Goal: Task Accomplishment & Management: Use online tool/utility

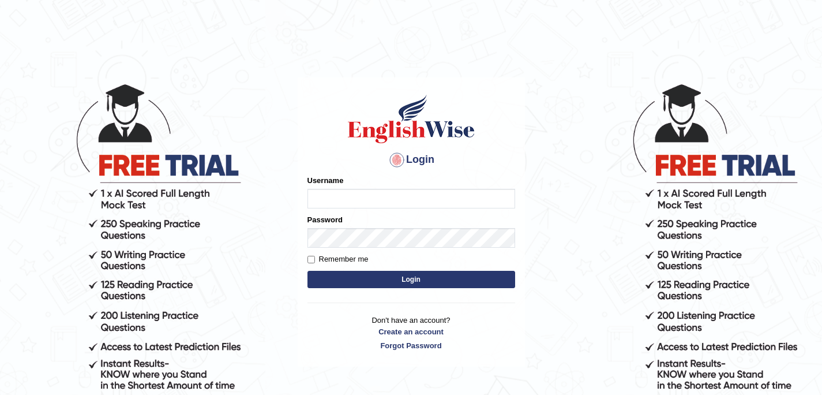
click at [446, 198] on input "Username" at bounding box center [411, 199] width 208 height 20
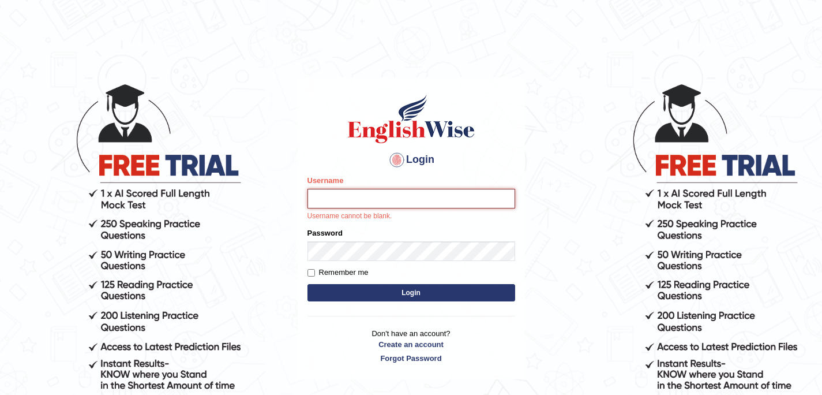
type input "souvikdasmahapatra"
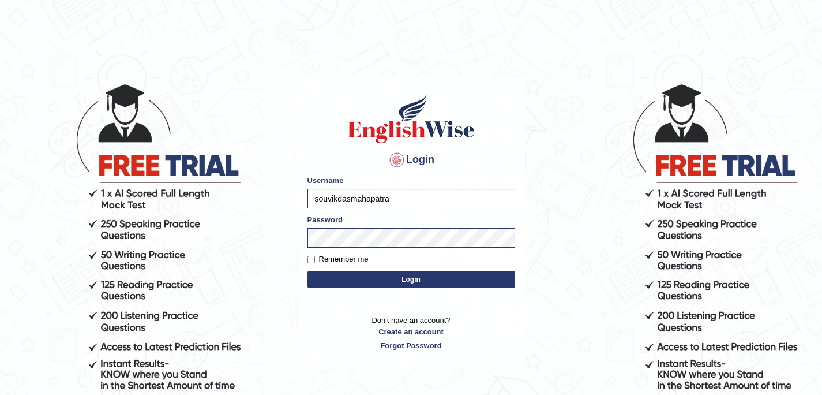
click at [448, 281] on button "Login" at bounding box center [411, 279] width 208 height 17
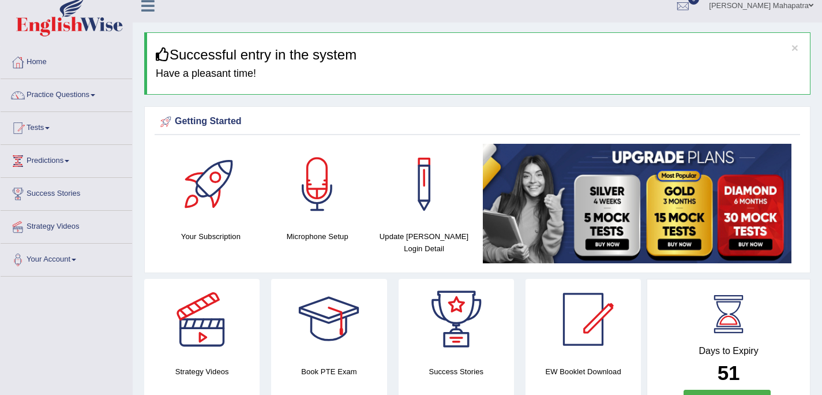
scroll to position [10, 0]
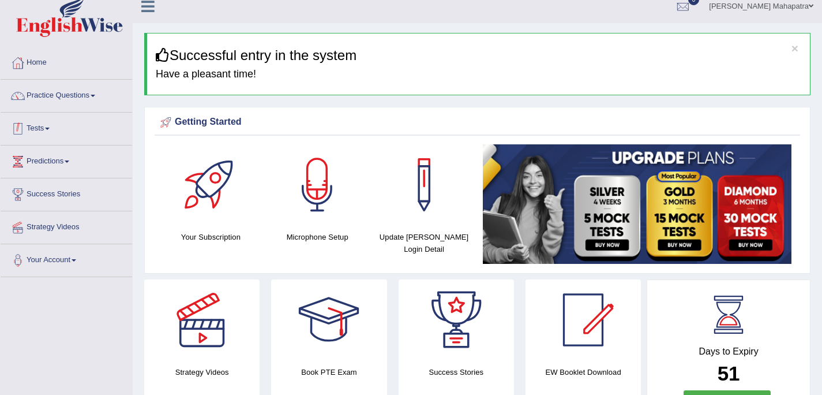
click at [46, 126] on link "Tests" at bounding box center [67, 126] width 132 height 29
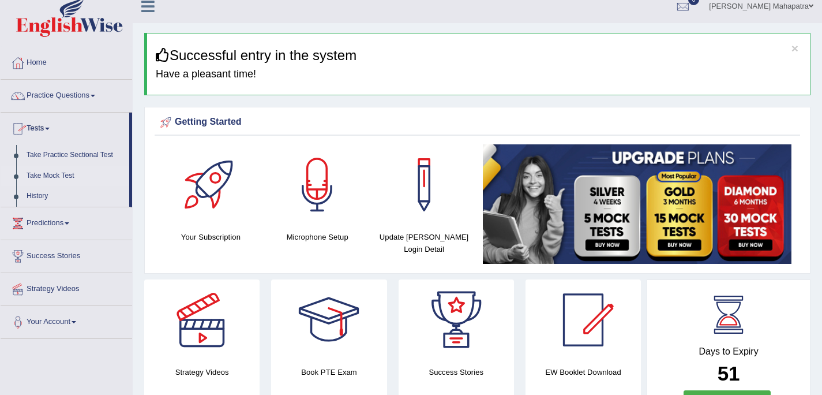
click at [49, 172] on link "Take Mock Test" at bounding box center [75, 176] width 108 height 21
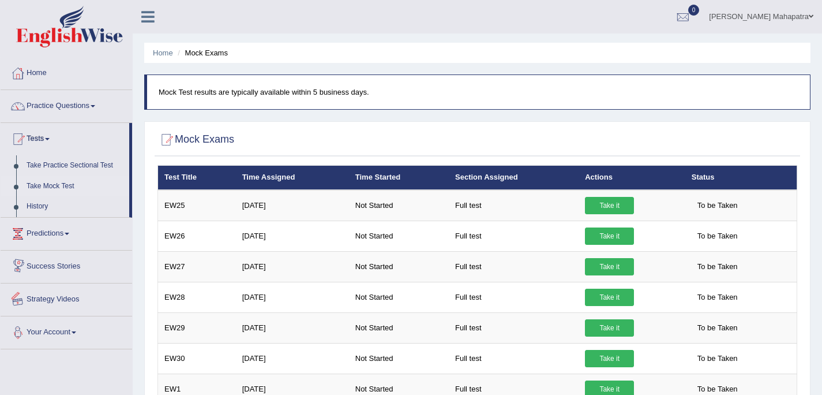
click at [67, 328] on link "Your Account" at bounding box center [67, 330] width 132 height 29
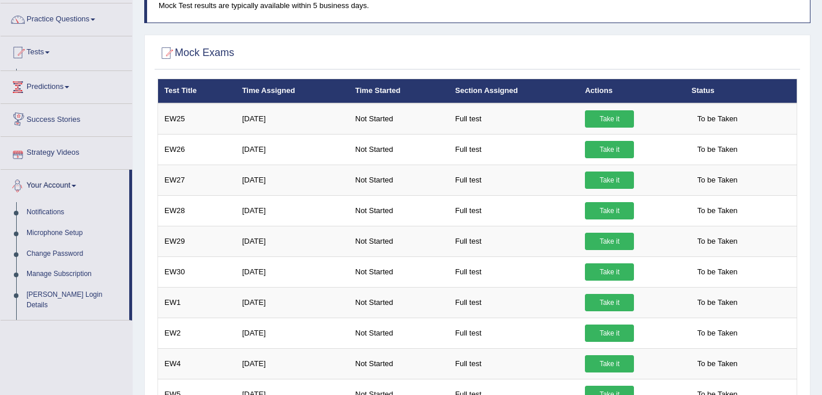
scroll to position [166, 0]
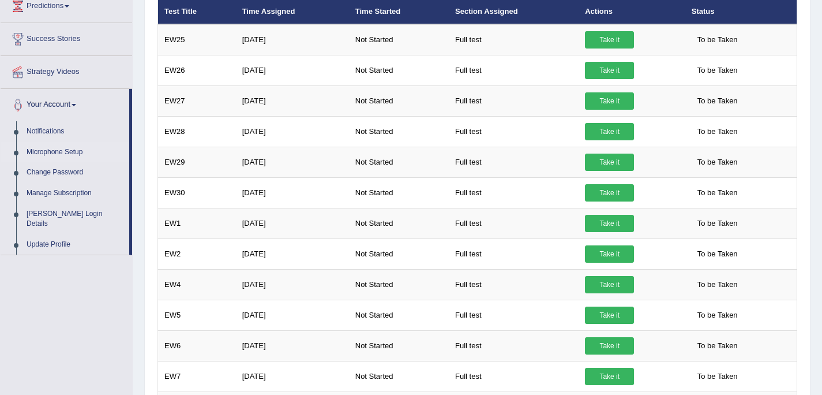
click at [62, 153] on link "Microphone Setup" at bounding box center [75, 152] width 108 height 21
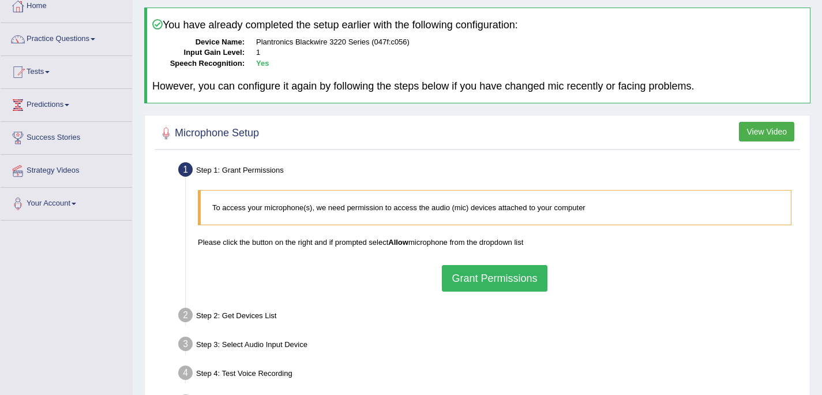
scroll to position [122, 0]
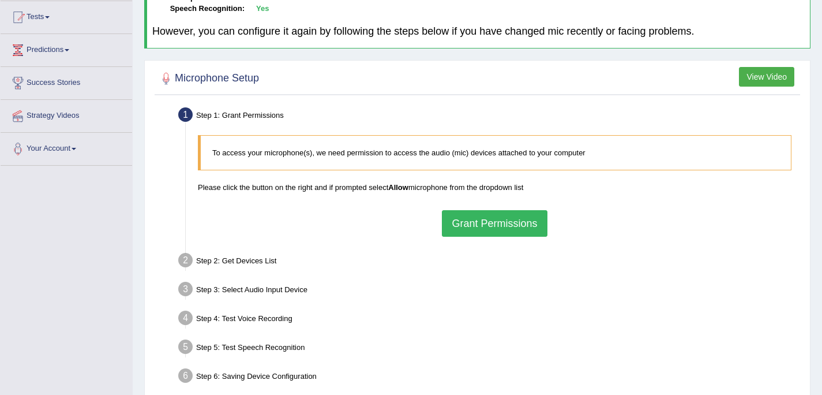
click at [499, 221] on button "Grant Permissions" at bounding box center [494, 223] width 105 height 27
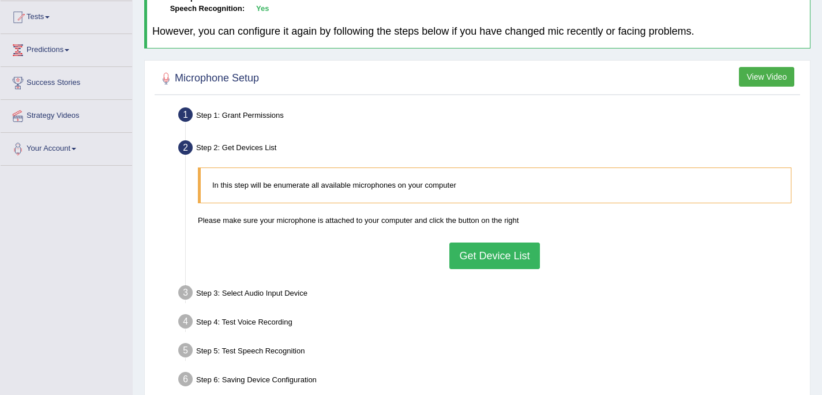
click at [479, 247] on button "Get Device List" at bounding box center [494, 255] width 90 height 27
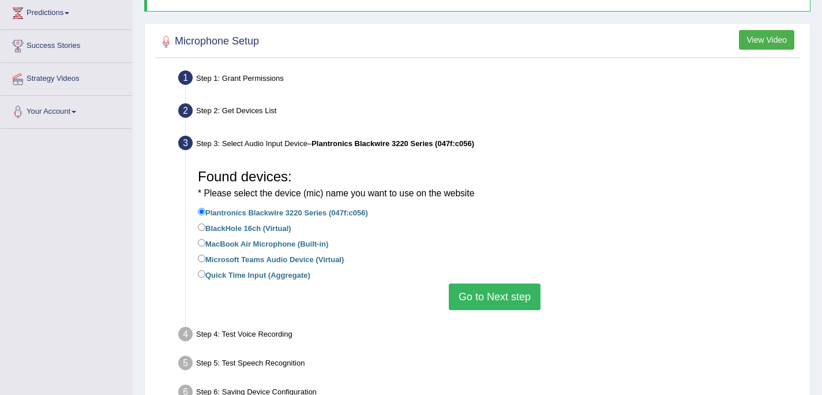
scroll to position [183, 0]
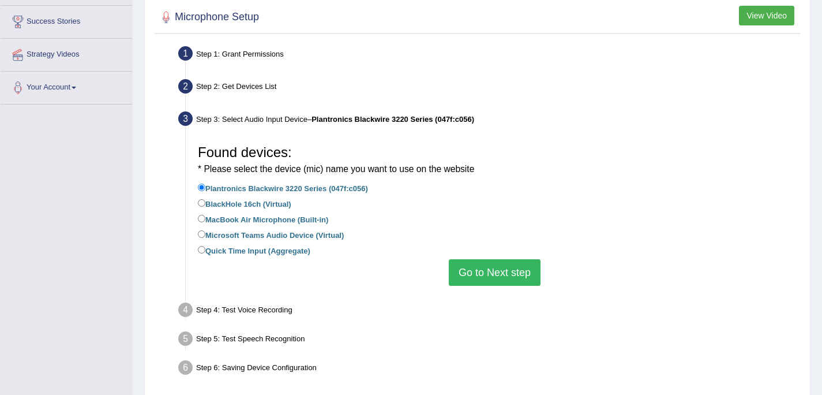
click at [472, 271] on button "Go to Next step" at bounding box center [495, 272] width 92 height 27
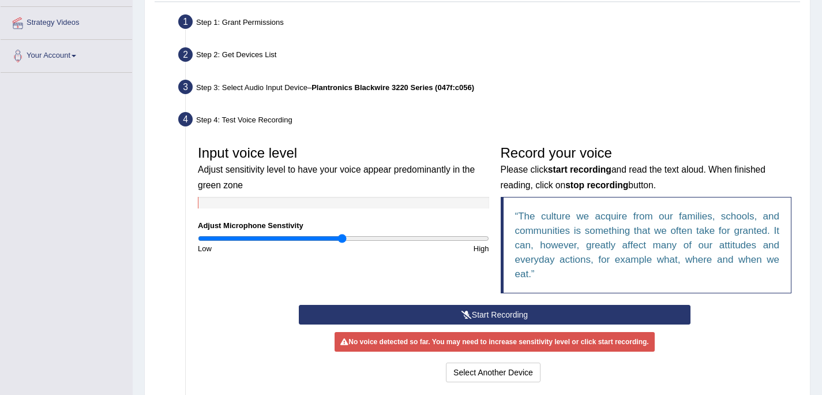
scroll to position [306, 0]
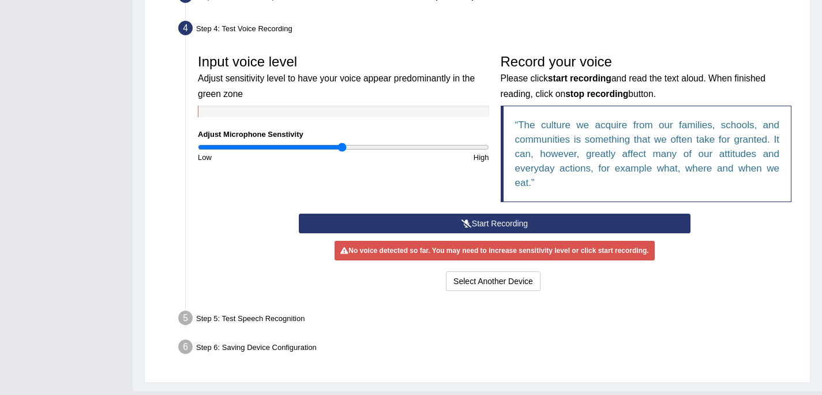
click at [464, 223] on icon at bounding box center [466, 223] width 10 height 8
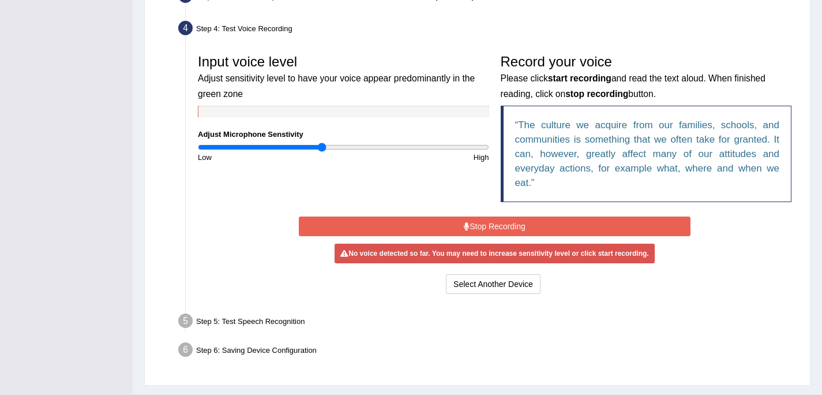
drag, startPoint x: 343, startPoint y: 147, endPoint x: 321, endPoint y: 150, distance: 22.1
click at [321, 150] on input "range" at bounding box center [343, 146] width 291 height 9
drag, startPoint x: 321, startPoint y: 147, endPoint x: 306, endPoint y: 147, distance: 15.0
type input "0.76"
click at [306, 147] on input "range" at bounding box center [343, 146] width 291 height 9
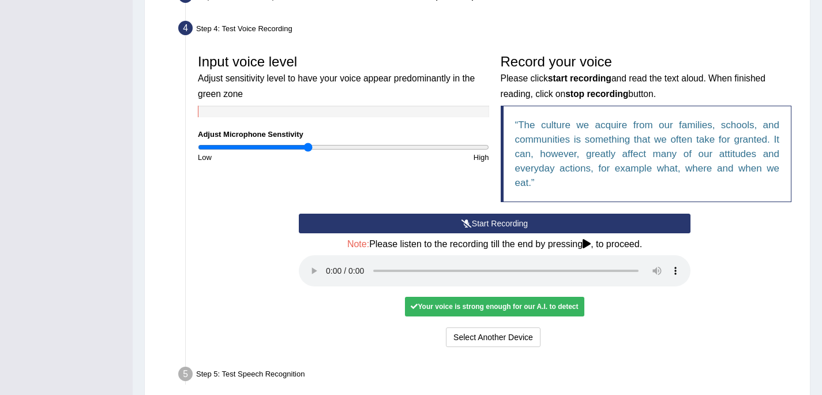
click at [460, 217] on button "Start Recording" at bounding box center [495, 223] width 392 height 20
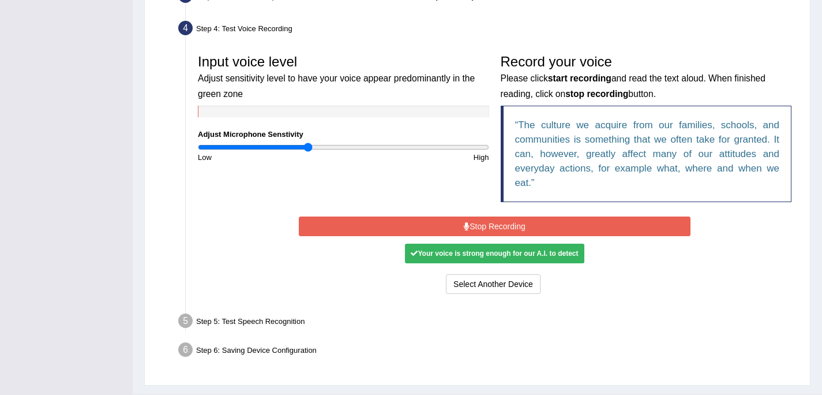
click at [457, 224] on button "Stop Recording" at bounding box center [495, 226] width 392 height 20
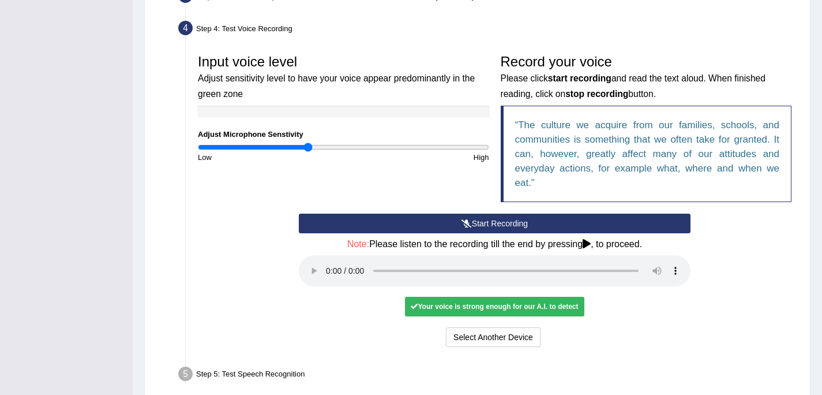
click at [458, 222] on button "Start Recording" at bounding box center [495, 223] width 392 height 20
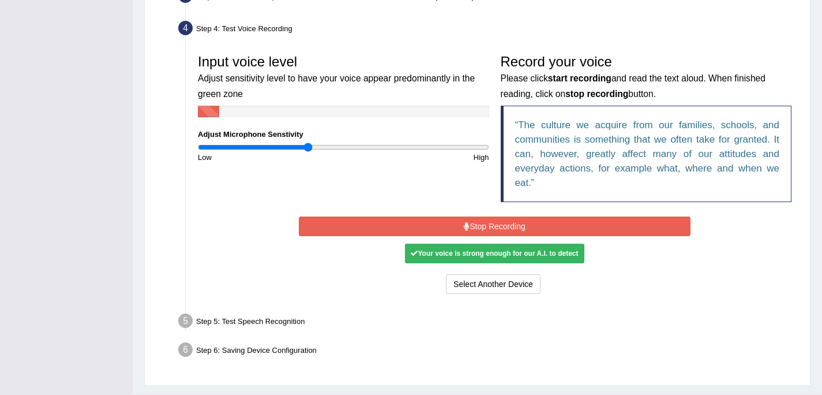
click at [479, 220] on button "Stop Recording" at bounding box center [495, 226] width 392 height 20
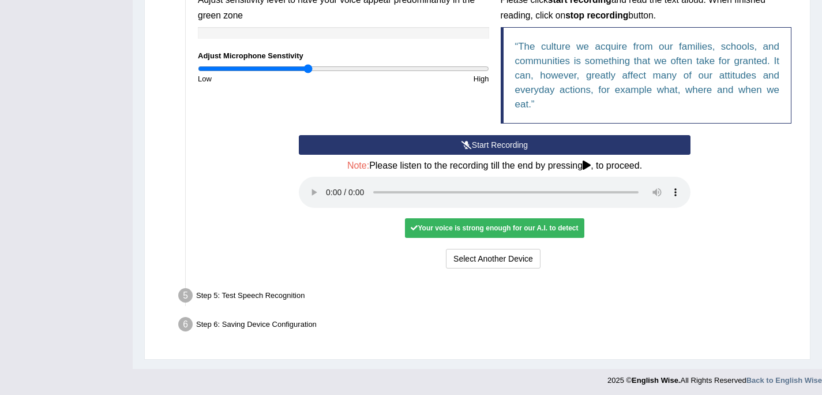
scroll to position [386, 0]
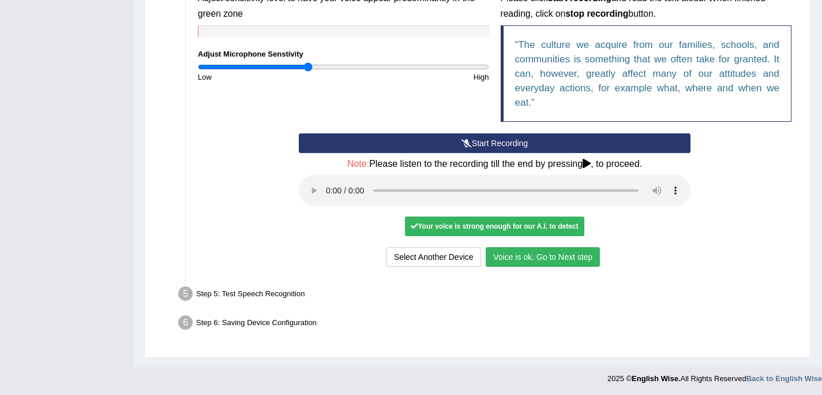
click at [516, 260] on button "Voice is ok. Go to Next step" at bounding box center [543, 257] width 114 height 20
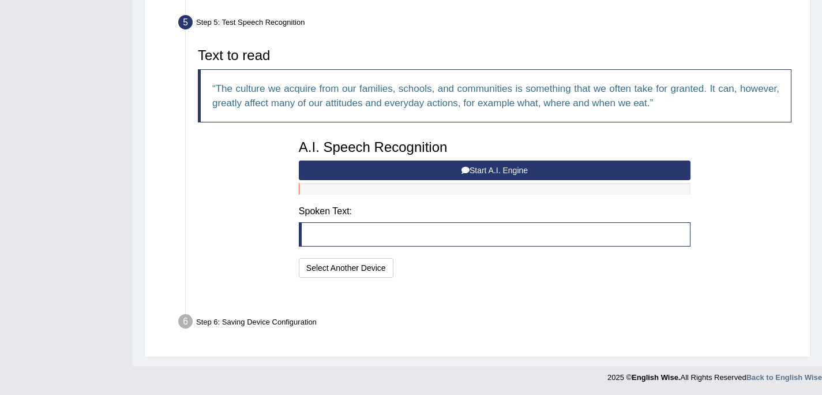
scroll to position [326, 0]
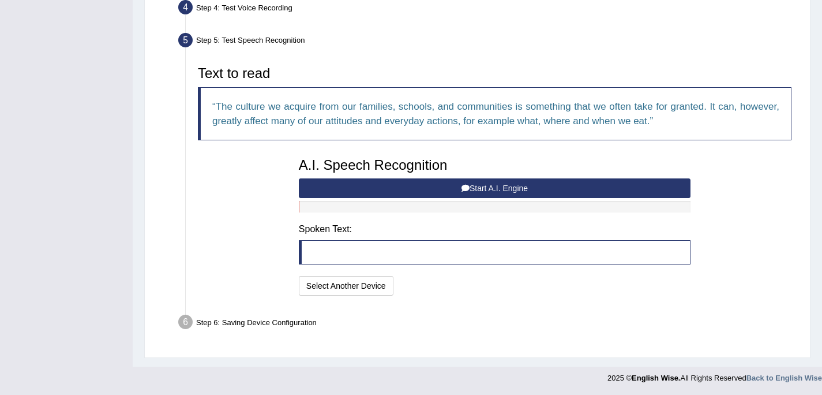
click at [482, 187] on button "Start A.I. Engine" at bounding box center [495, 188] width 392 height 20
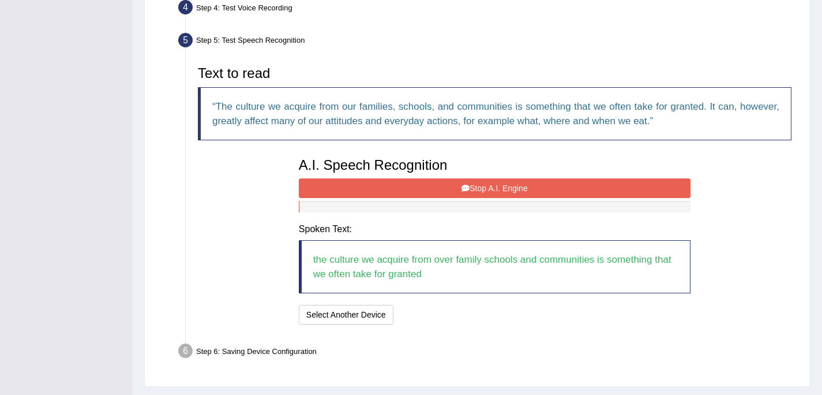
click at [468, 185] on button "Stop A.I. Engine" at bounding box center [495, 188] width 392 height 20
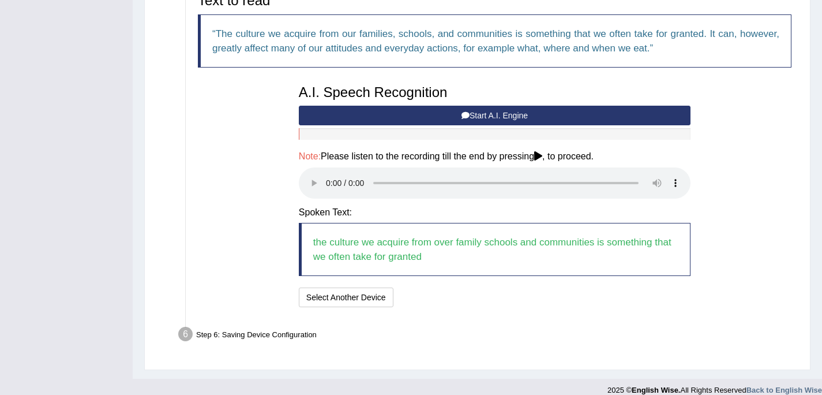
scroll to position [411, 0]
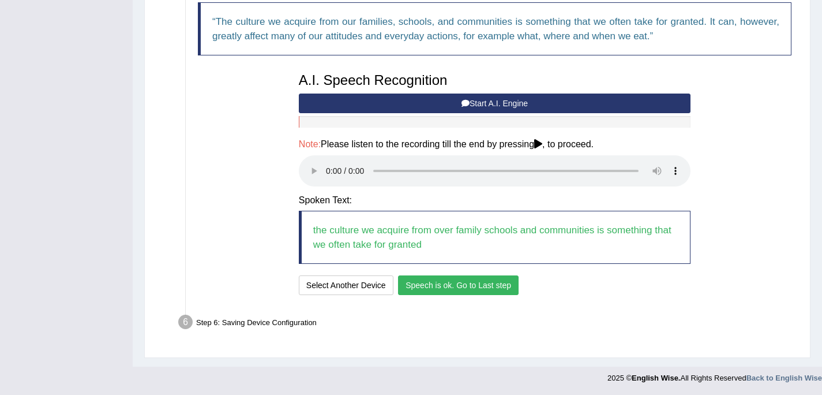
click at [428, 284] on button "Speech is ok. Go to Last step" at bounding box center [458, 285] width 121 height 20
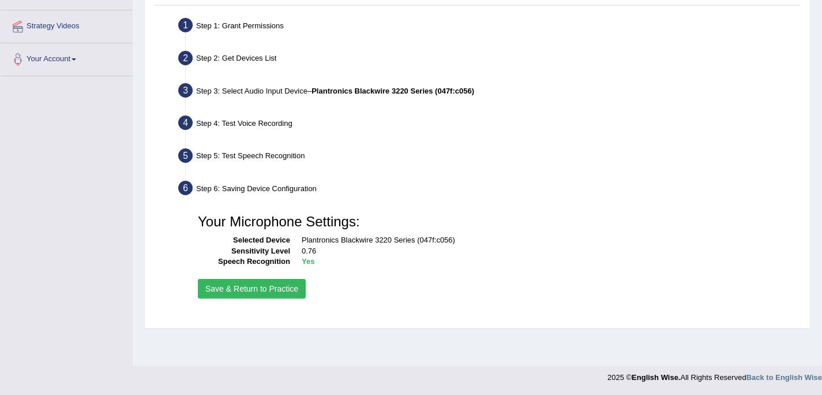
scroll to position [211, 0]
click at [262, 292] on button "Save & Return to Practice" at bounding box center [252, 289] width 108 height 20
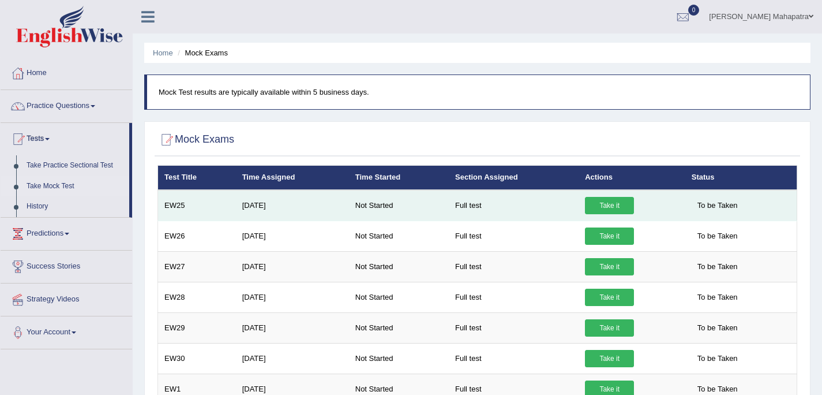
click at [619, 205] on link "Take it" at bounding box center [609, 205] width 49 height 17
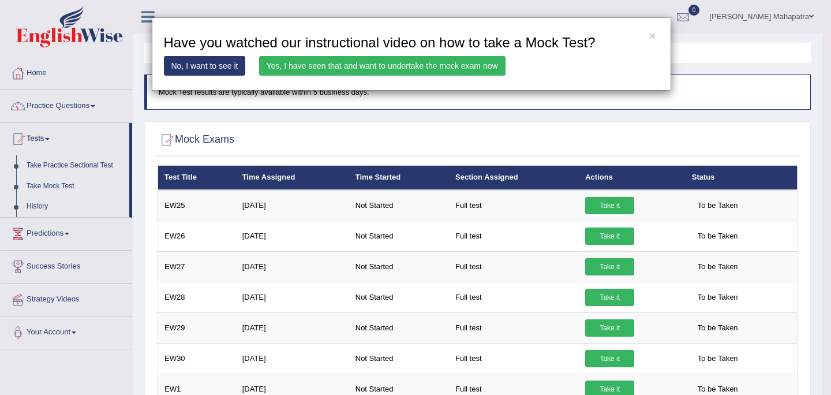
click at [410, 70] on link "Yes, I have seen that and want to undertake the mock exam now" at bounding box center [382, 66] width 246 height 20
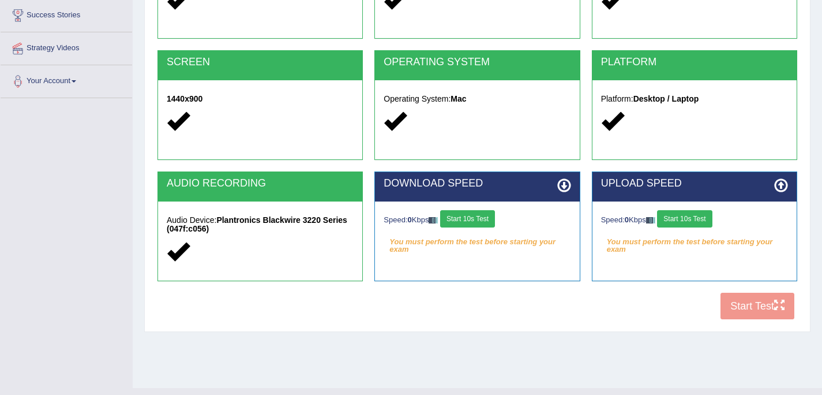
scroll to position [201, 0]
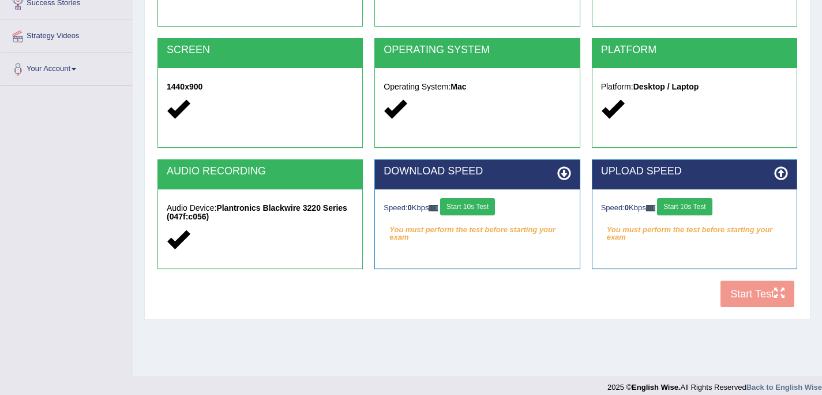
click at [476, 203] on button "Start 10s Test" at bounding box center [467, 206] width 55 height 17
click at [686, 205] on button "Start 10s Test" at bounding box center [684, 206] width 55 height 17
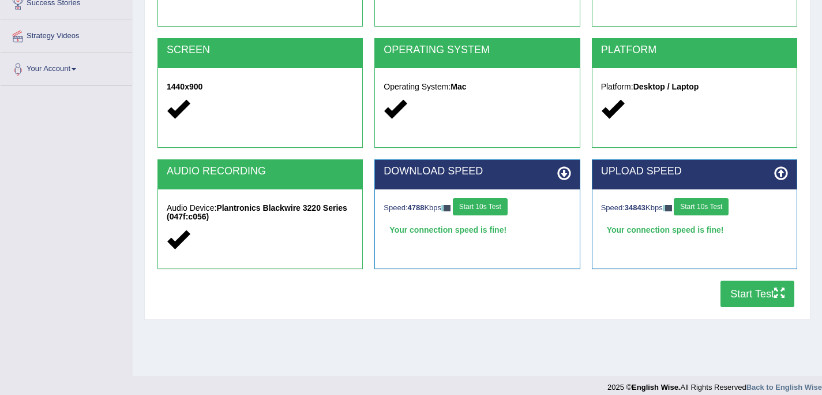
click at [742, 295] on button "Start Test" at bounding box center [757, 293] width 74 height 27
